Goal: Task Accomplishment & Management: Complete application form

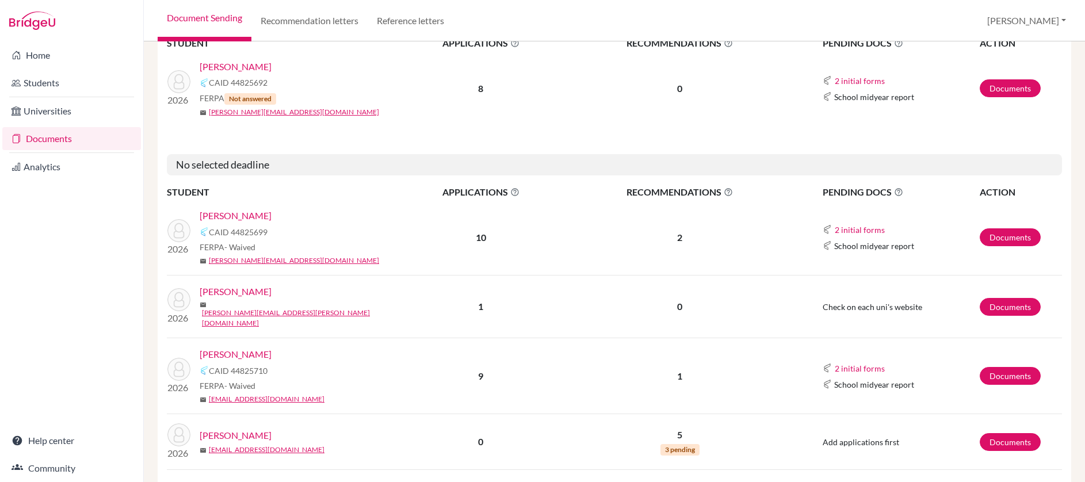
scroll to position [1568, 0]
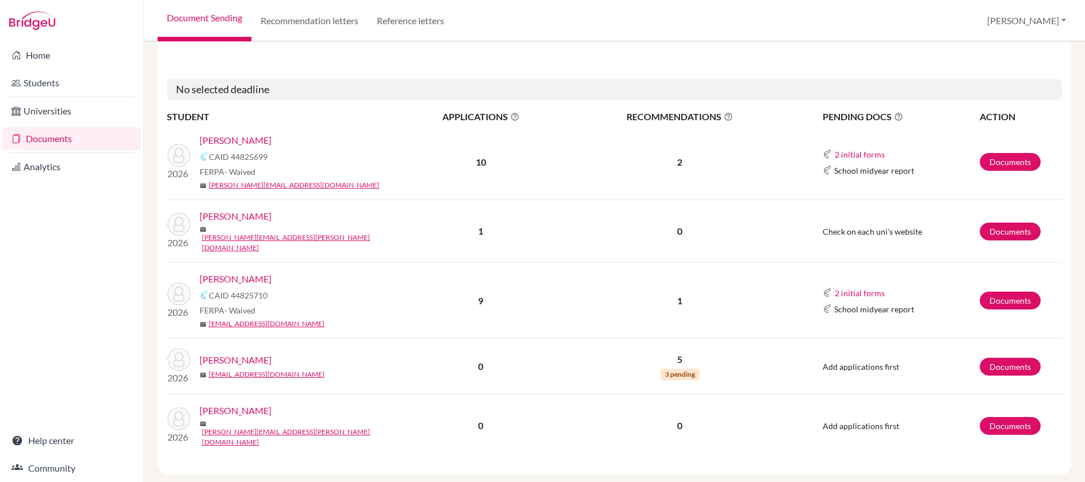
click at [256, 133] on link "[PERSON_NAME]" at bounding box center [236, 140] width 72 height 14
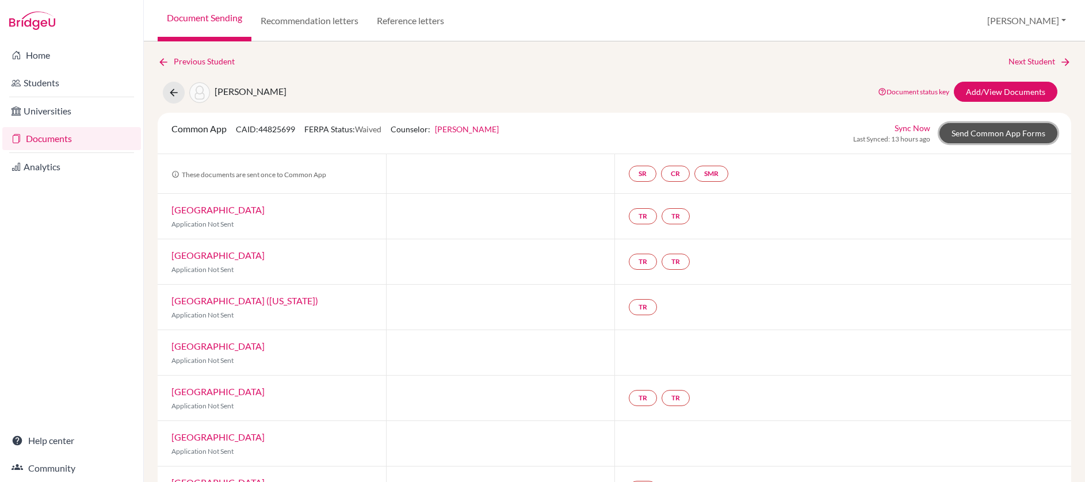
click at [1028, 131] on link "Send Common App Forms" at bounding box center [998, 133] width 118 height 20
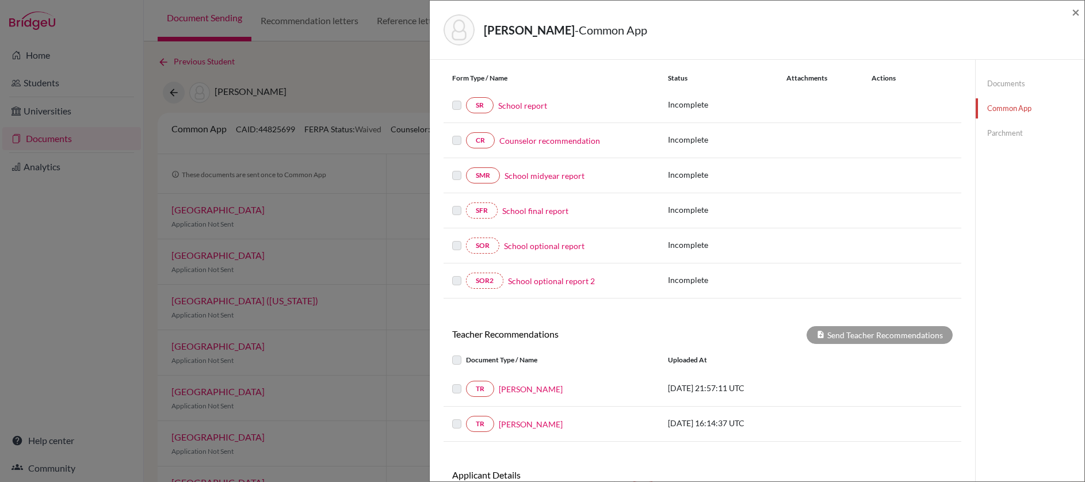
scroll to position [208, 0]
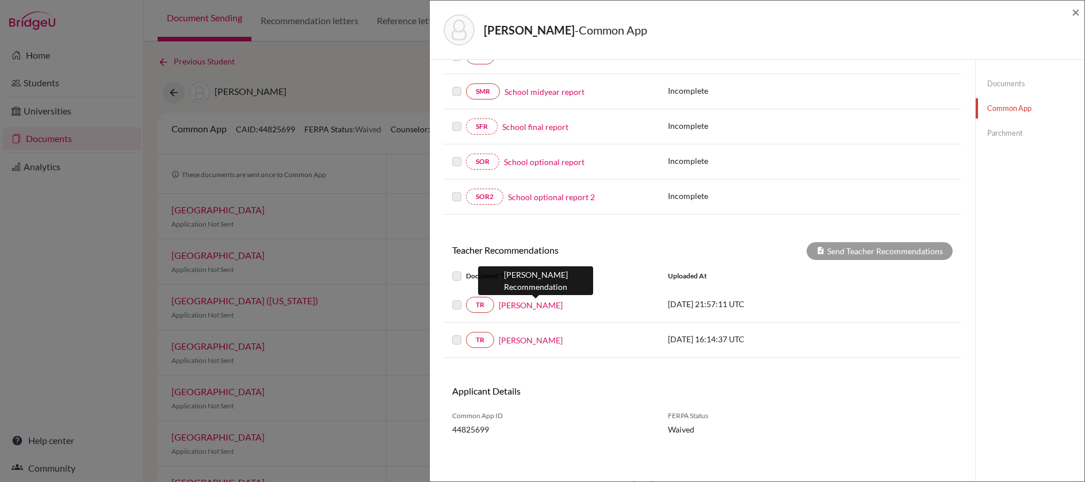
click at [539, 307] on link "[PERSON_NAME]" at bounding box center [531, 305] width 64 height 12
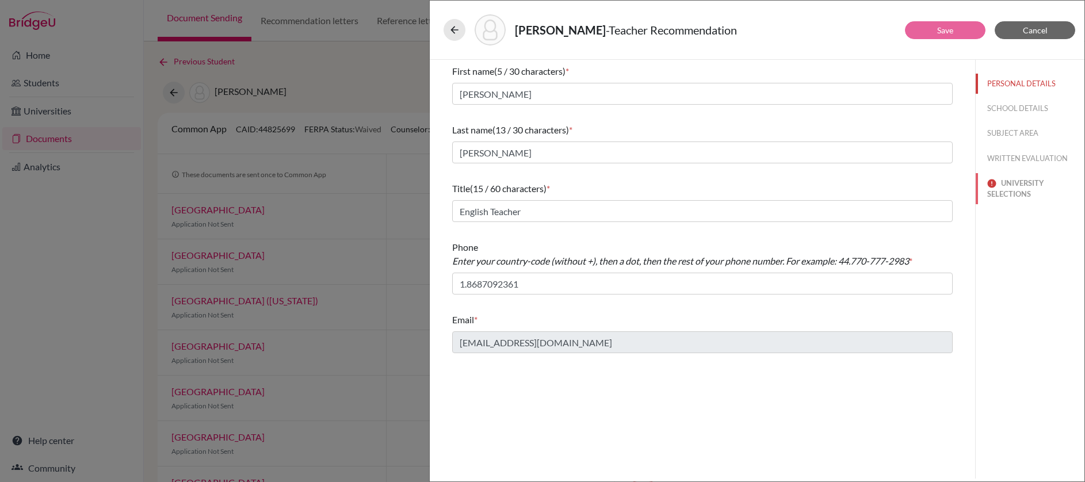
click at [1024, 188] on button "UNIVERSITY SELECTIONS" at bounding box center [1030, 188] width 109 height 31
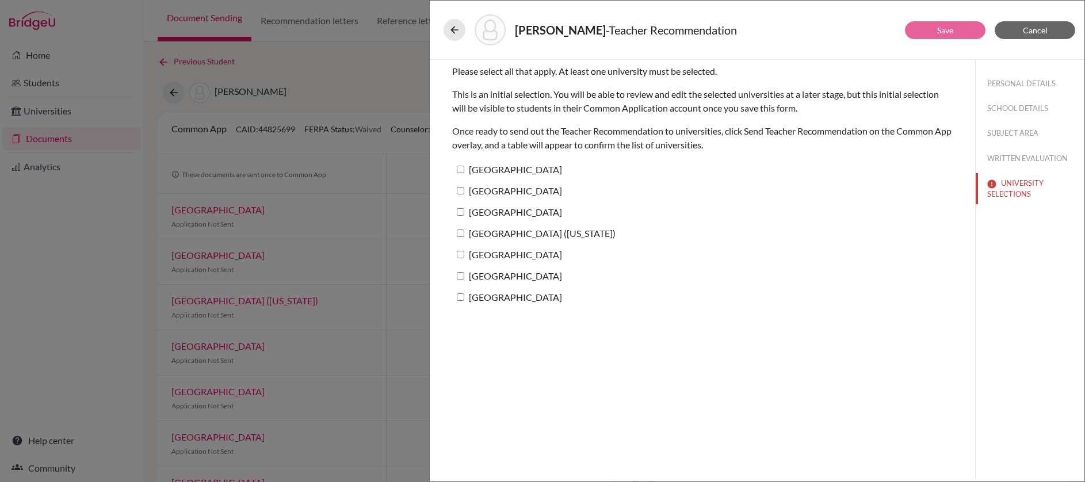
click at [458, 254] on input "Northeastern University" at bounding box center [460, 254] width 7 height 7
checkbox input "true"
click at [932, 29] on button "Save" at bounding box center [945, 30] width 81 height 18
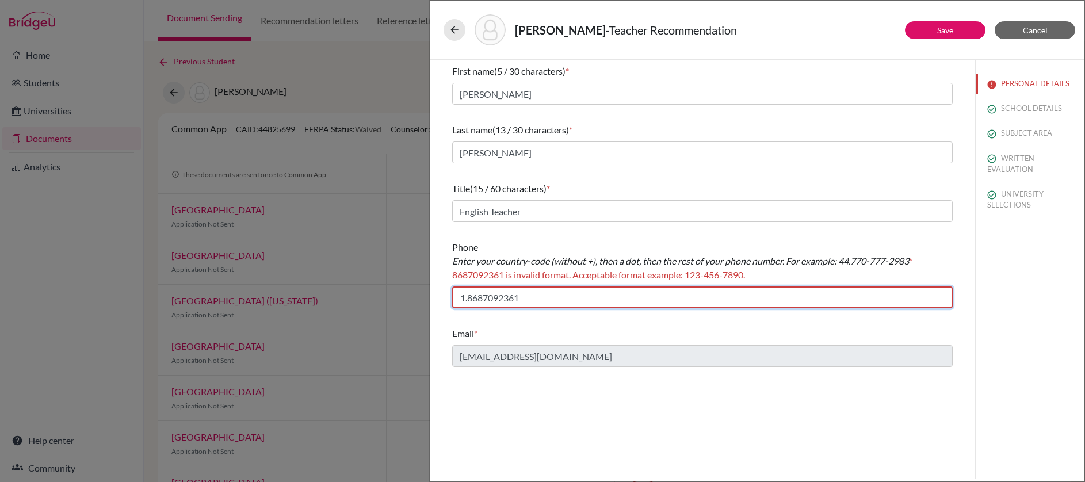
click at [484, 297] on input "1.8687092361" at bounding box center [702, 297] width 500 height 22
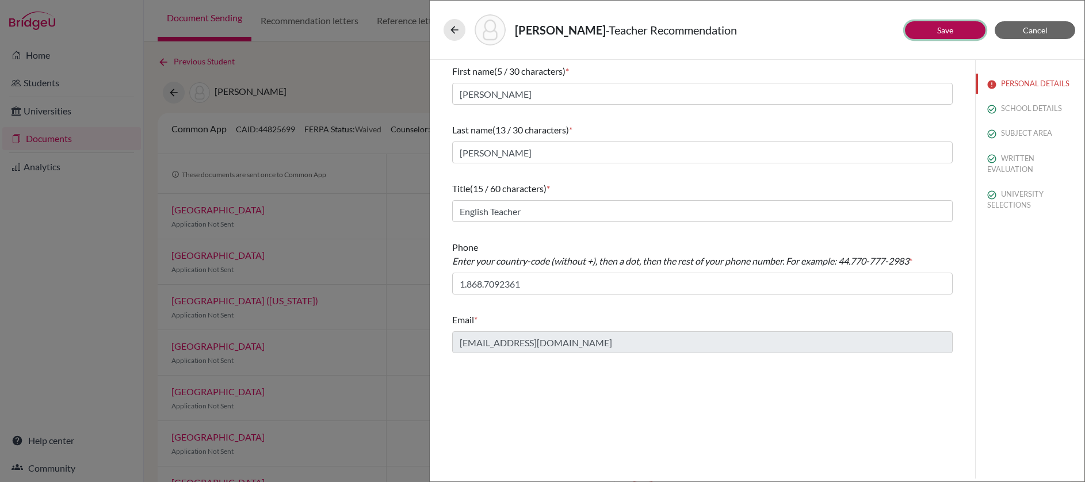
click at [958, 33] on button "Save" at bounding box center [945, 30] width 81 height 18
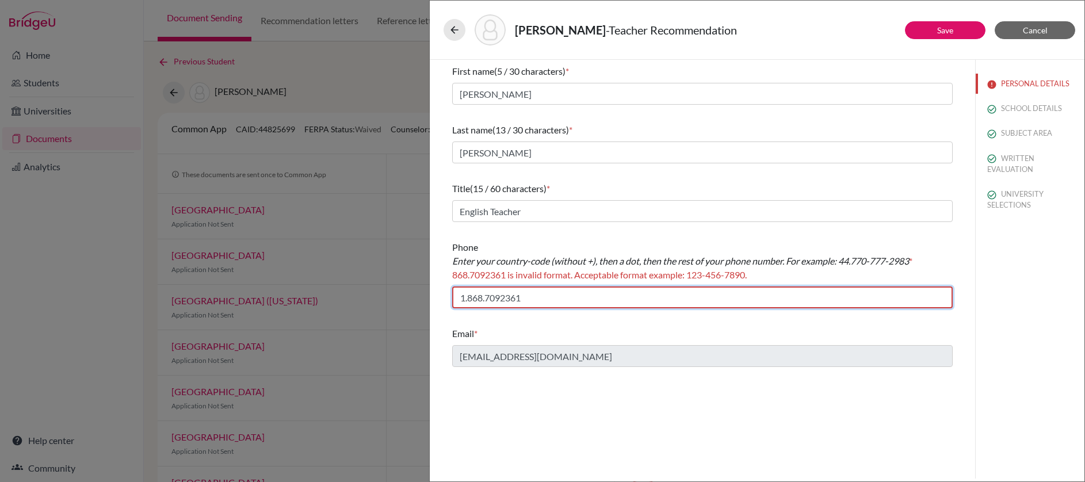
click at [486, 299] on input "1.868.7092361" at bounding box center [702, 297] width 500 height 22
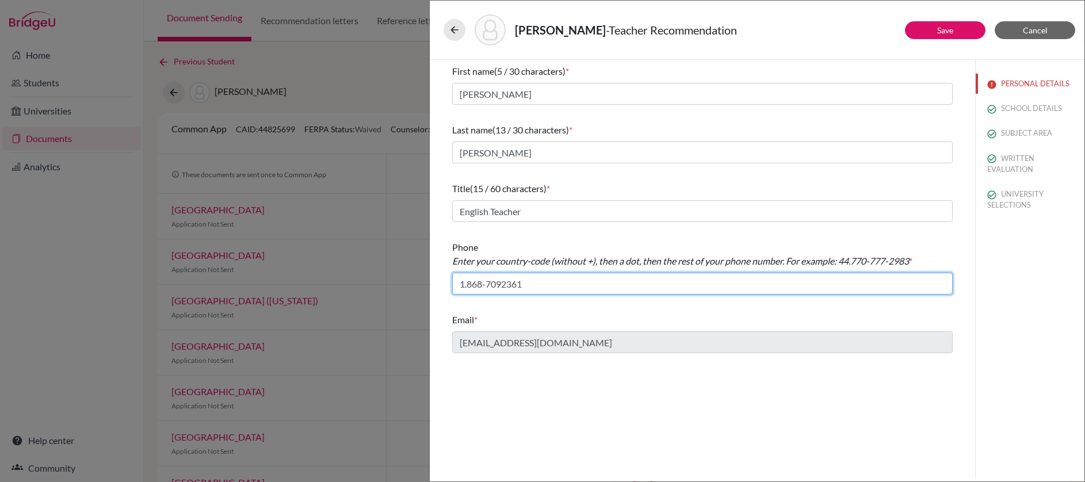
click at [504, 285] on input "1.868-7092361" at bounding box center [702, 284] width 500 height 22
type input "1.868-709-2361"
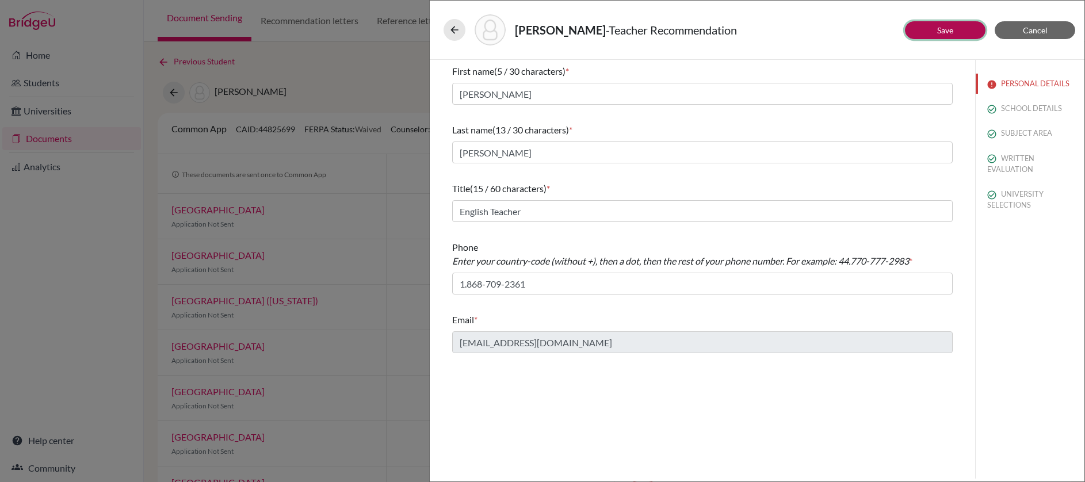
click at [951, 34] on link "Save" at bounding box center [945, 30] width 16 height 10
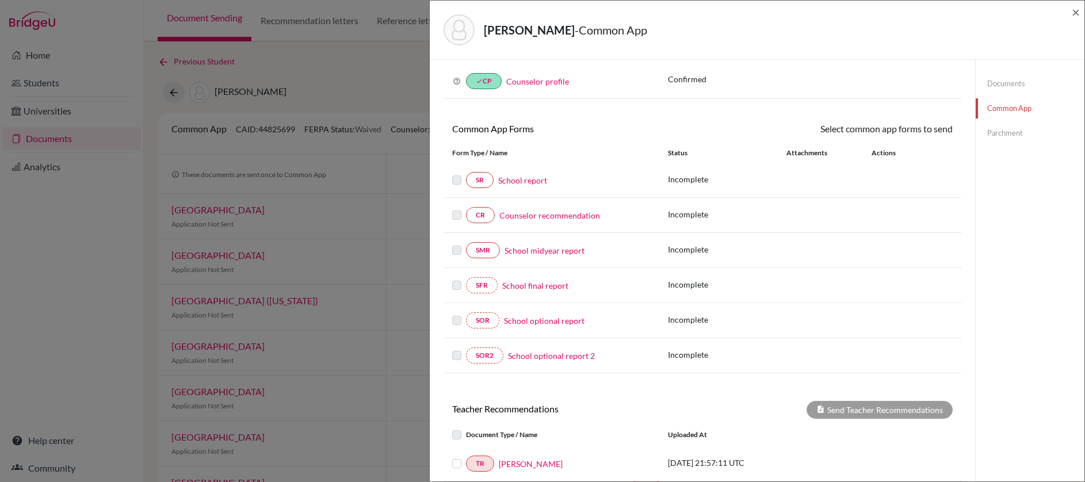
scroll to position [208, 0]
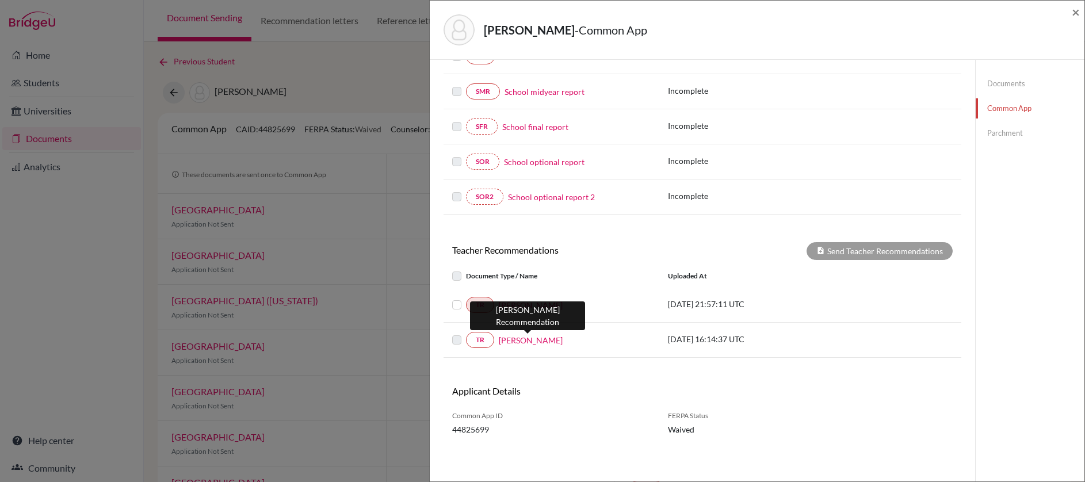
click at [534, 339] on link "Danette Paynter" at bounding box center [531, 340] width 64 height 12
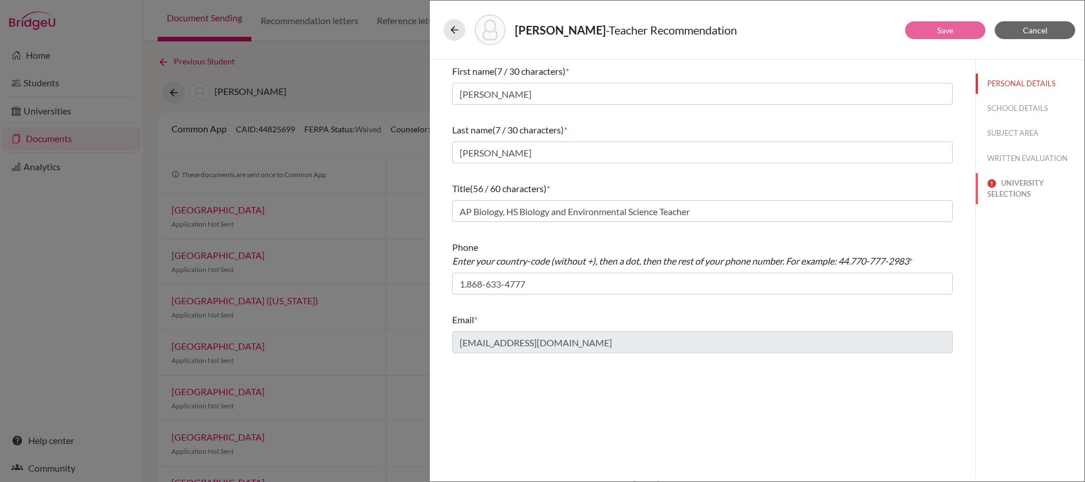
click at [1009, 191] on button "UNIVERSITY SELECTIONS" at bounding box center [1030, 188] width 109 height 31
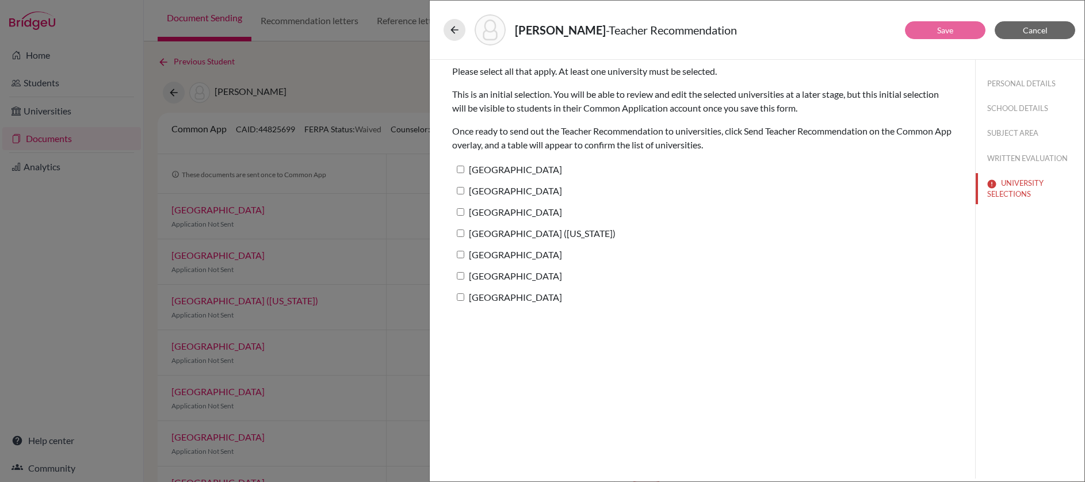
click at [462, 277] on input "University of Miami" at bounding box center [460, 275] width 7 height 7
checkbox input "true"
click at [941, 32] on link "Save" at bounding box center [945, 30] width 16 height 10
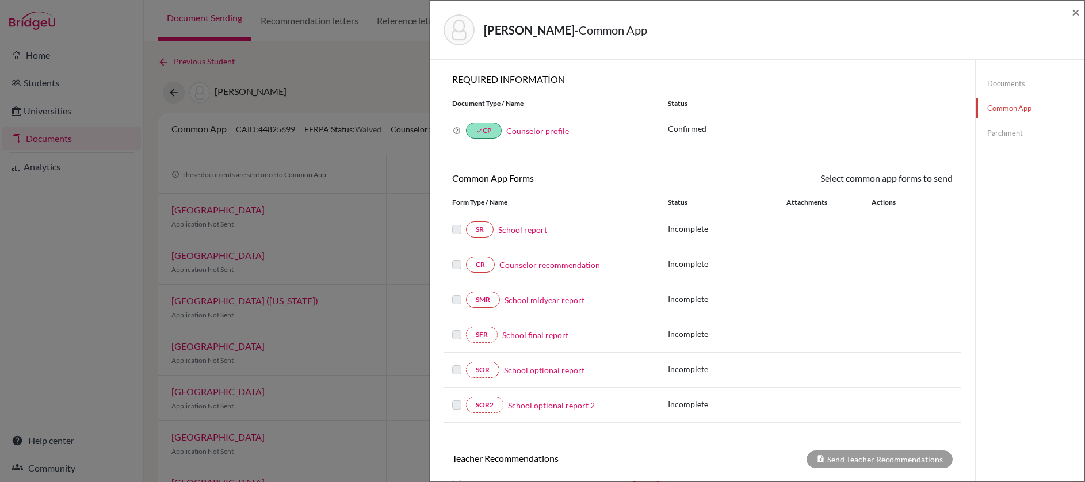
click at [995, 79] on link "Documents" at bounding box center [1030, 84] width 109 height 20
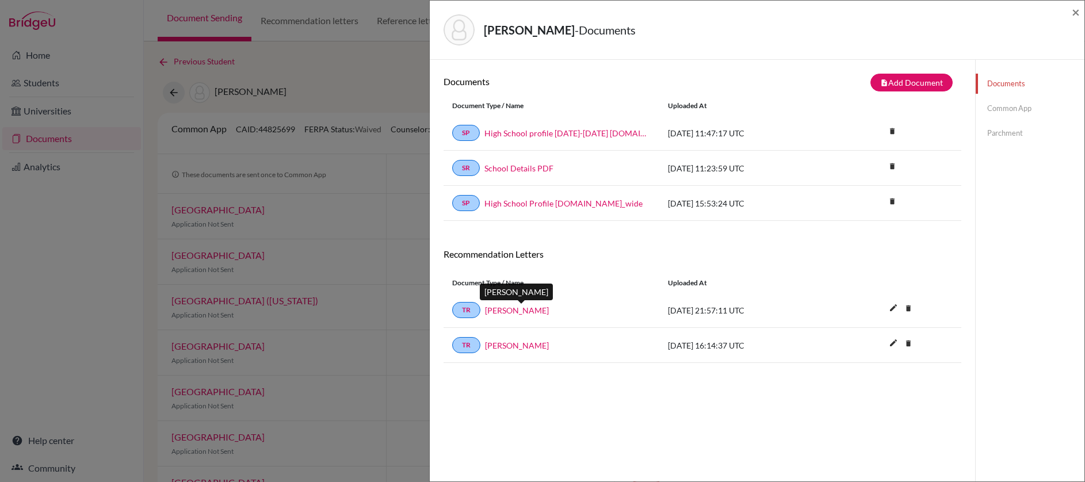
click at [538, 308] on link "Carol Bahadoorsingh" at bounding box center [517, 310] width 64 height 12
click at [527, 347] on link "Danette Paynter" at bounding box center [517, 345] width 64 height 12
